Goal: Task Accomplishment & Management: Complete application form

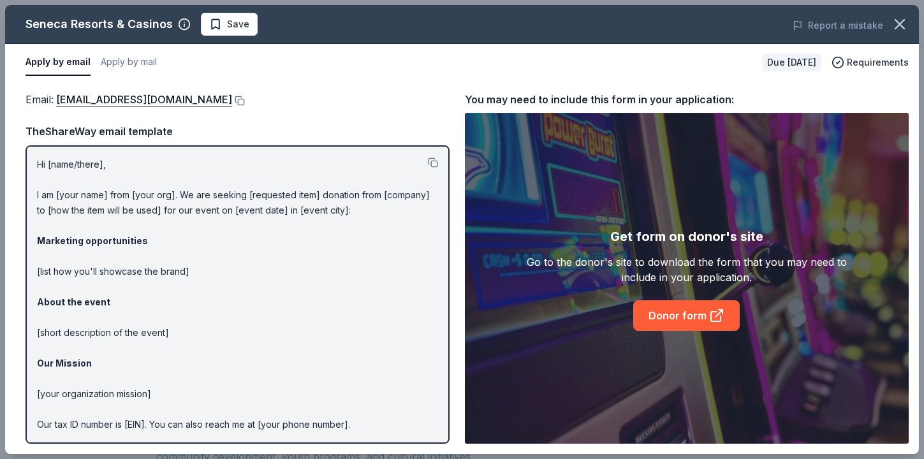
scroll to position [134, 0]
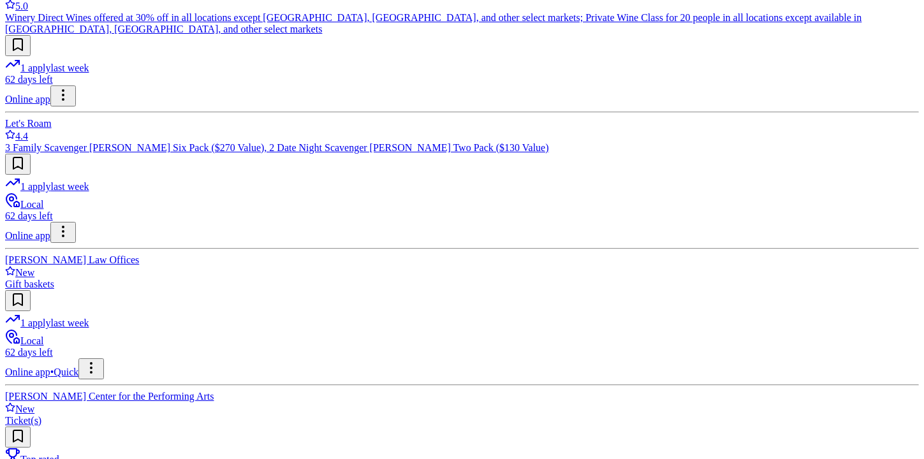
scroll to position [1620, 0]
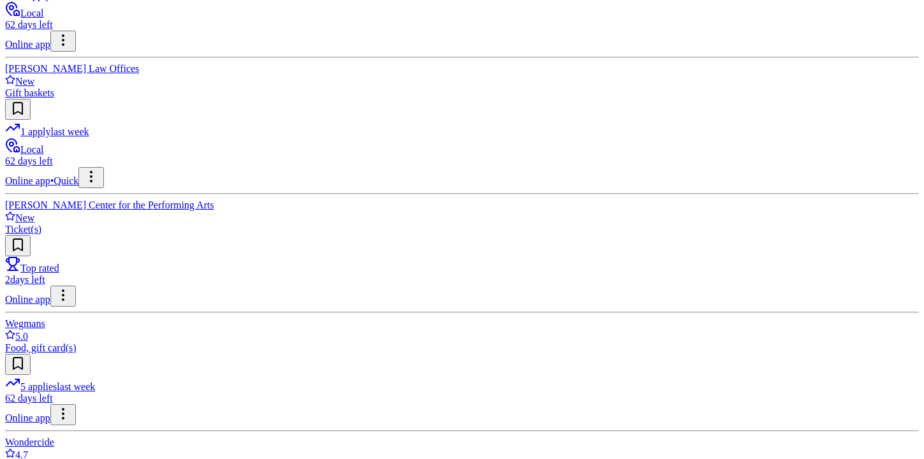
scroll to position [1802, 0]
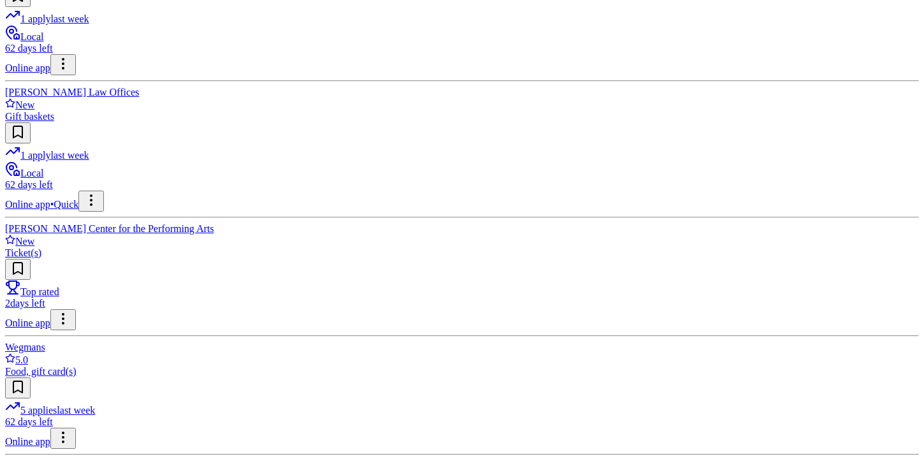
click at [192, 311] on div "Local 62 days left Online app [PERSON_NAME]'s 58 New Donation depends on reques…" at bounding box center [462, 437] width 914 height 3748
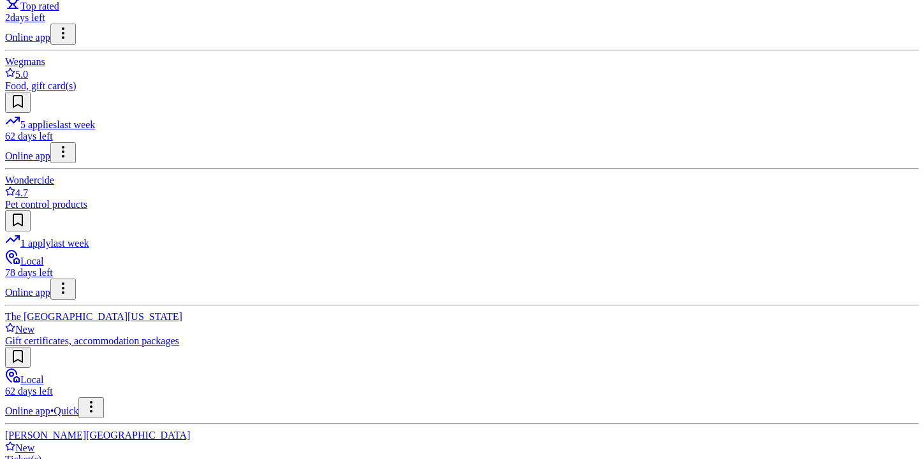
scroll to position [2037, 0]
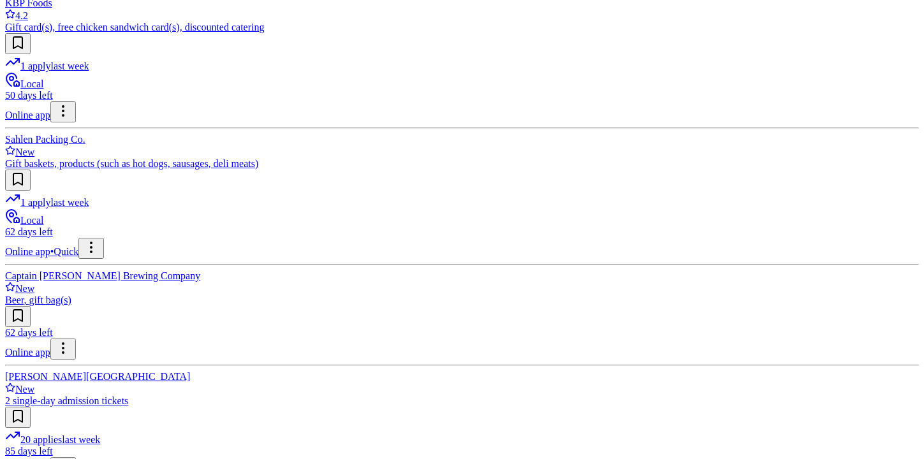
scroll to position [2712, 0]
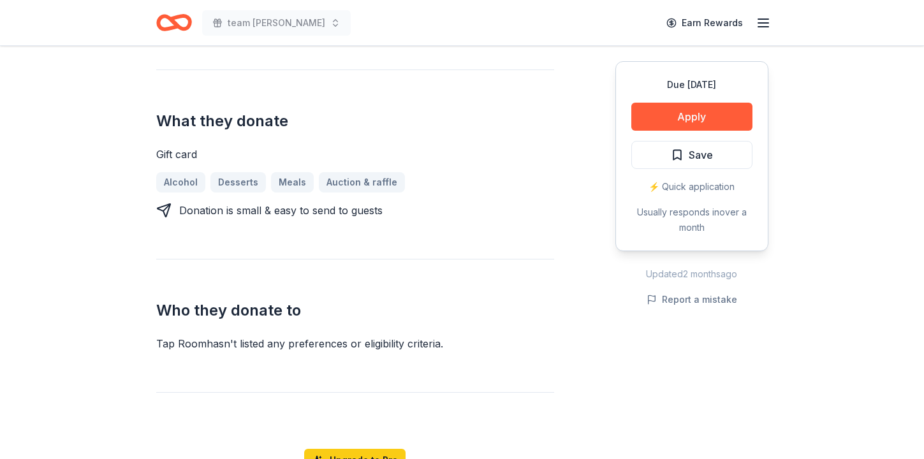
scroll to position [502, 0]
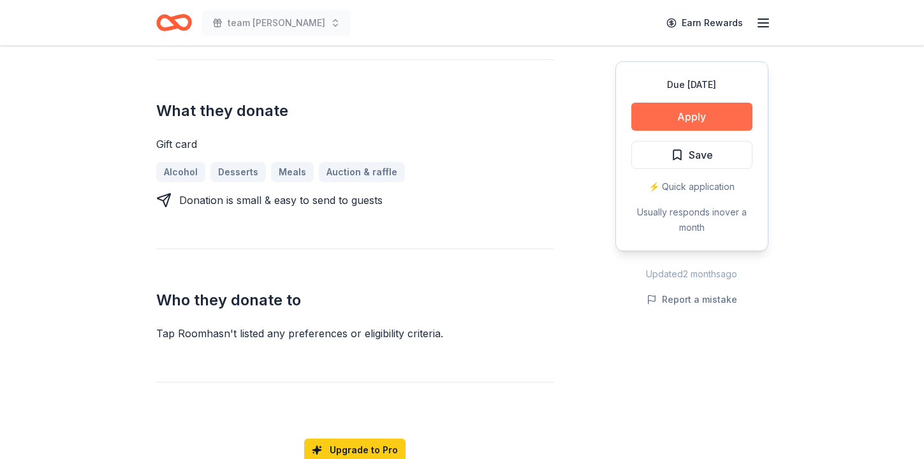
click at [647, 131] on button "Apply" at bounding box center [691, 117] width 121 height 28
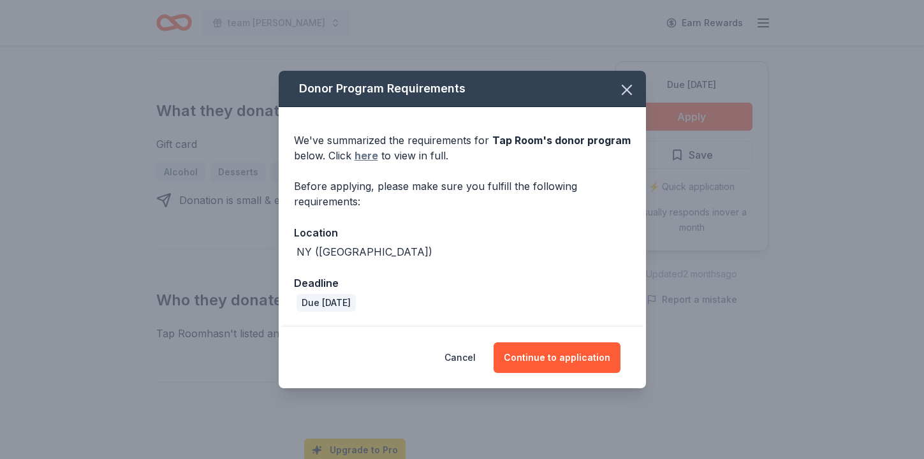
click at [355, 163] on link "here" at bounding box center [367, 155] width 24 height 15
click at [620, 373] on button "Continue to application" at bounding box center [557, 357] width 127 height 31
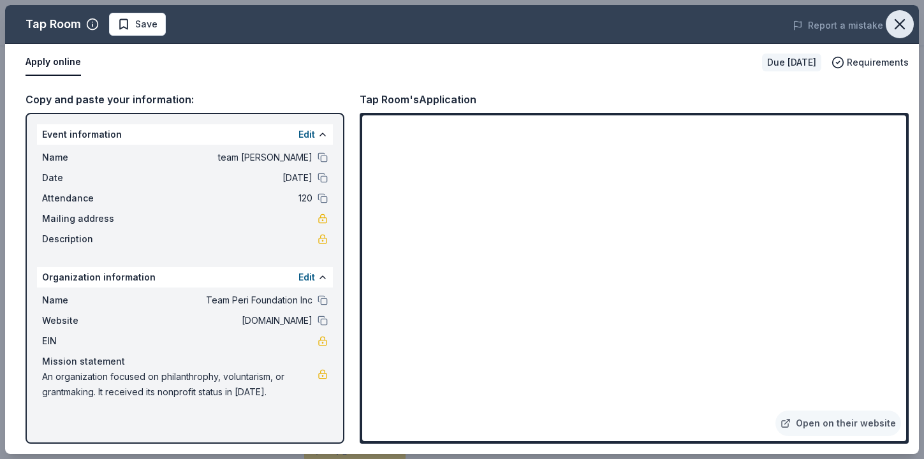
click at [891, 33] on icon "button" at bounding box center [900, 24] width 18 height 18
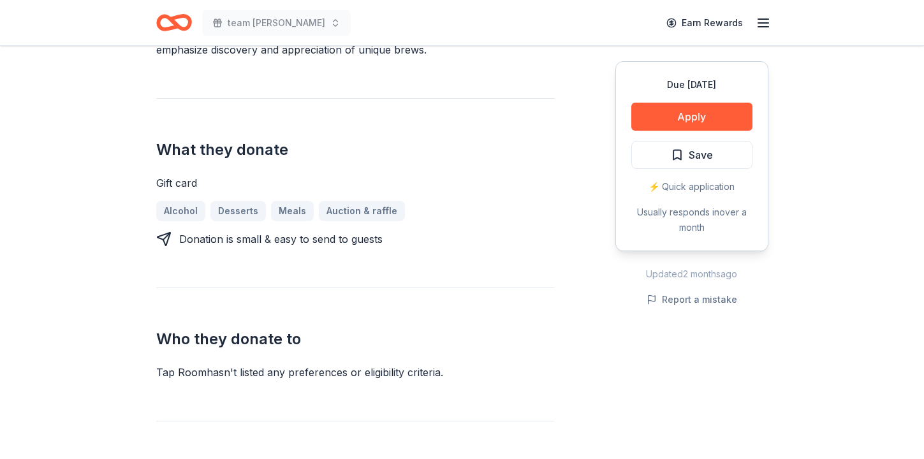
scroll to position [471, 0]
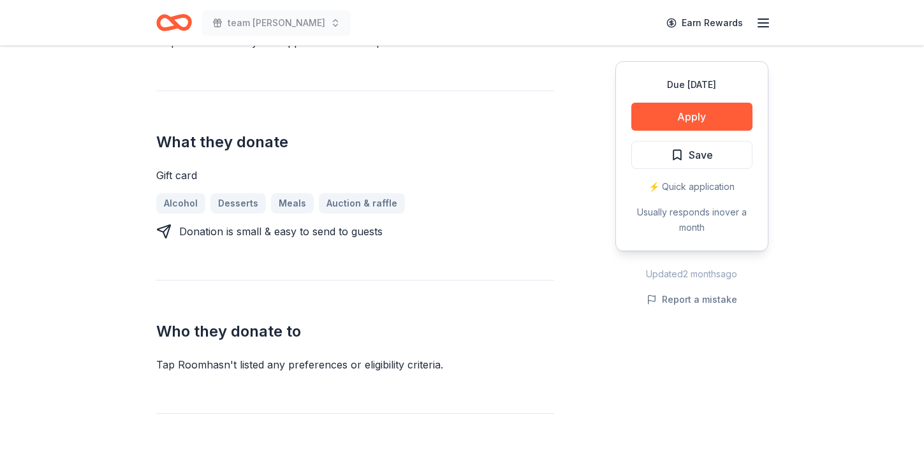
click at [631, 131] on button "Apply" at bounding box center [691, 117] width 121 height 28
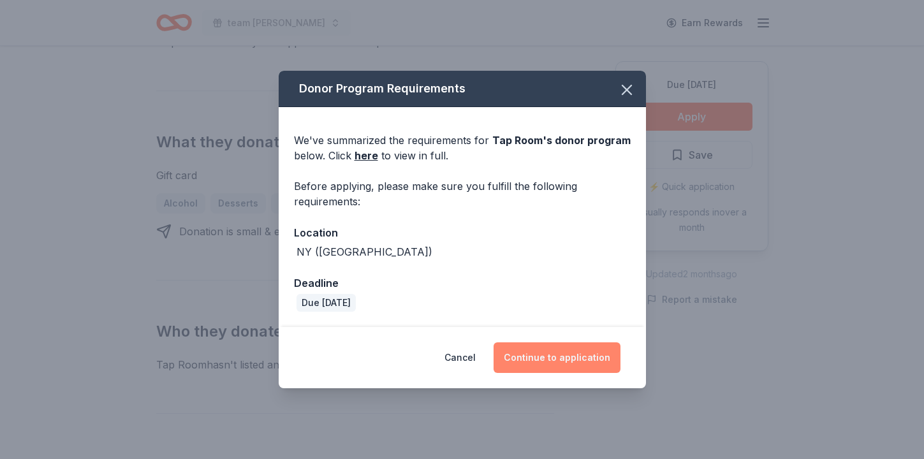
click at [603, 365] on button "Continue to application" at bounding box center [557, 357] width 127 height 31
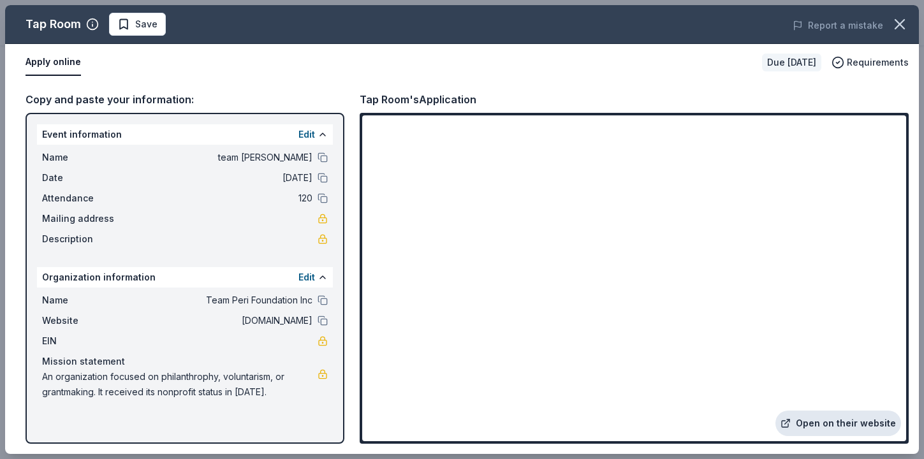
click at [775, 411] on link "Open on their website" at bounding box center [838, 424] width 126 height 26
